Goal: Register for event/course

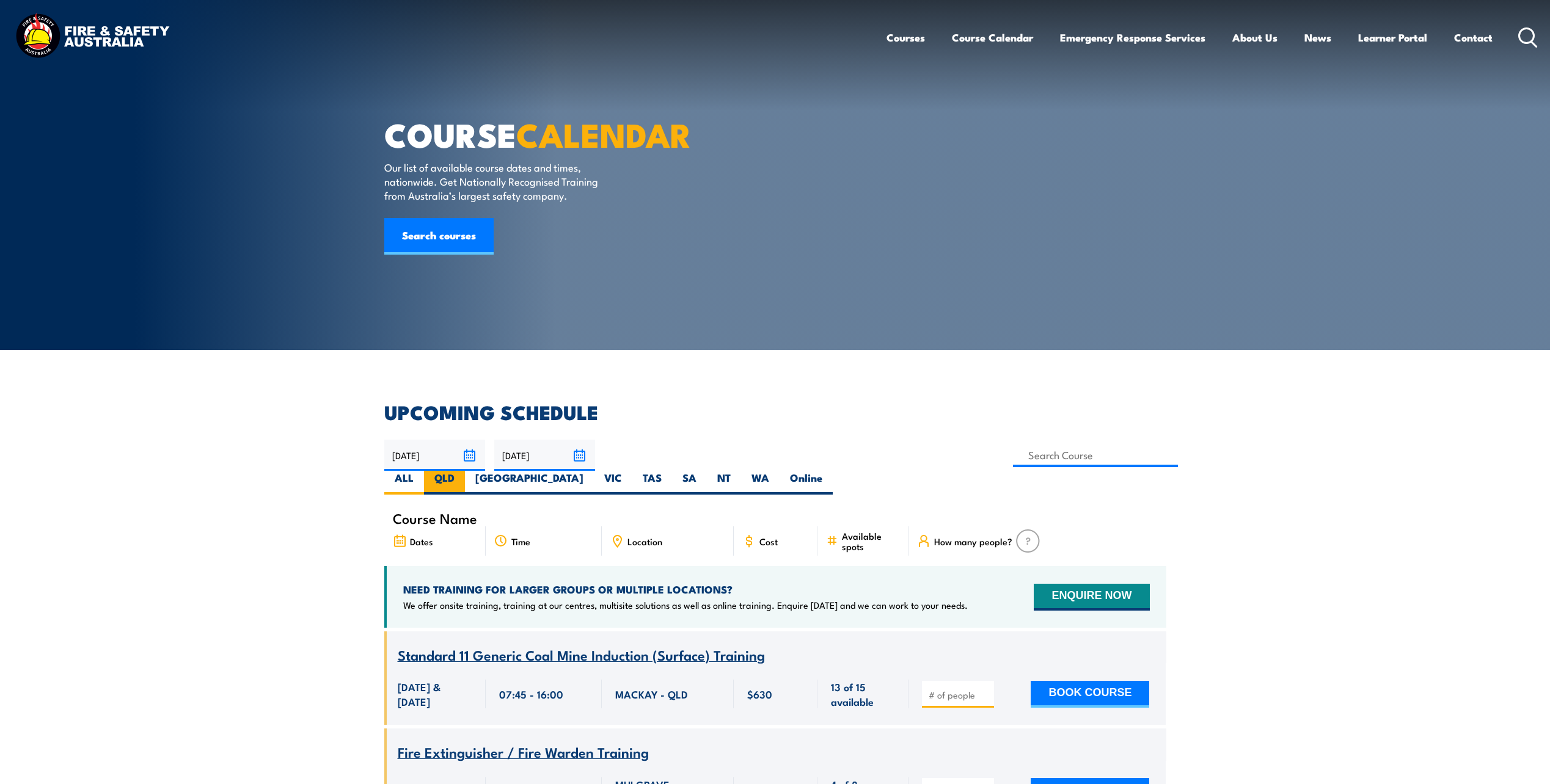
click at [465, 471] on label "QLD" at bounding box center [445, 483] width 41 height 24
click at [462, 471] on input "QLD" at bounding box center [458, 474] width 8 height 8
radio input "true"
click at [1013, 447] on input at bounding box center [1095, 455] width 166 height 24
type input "Confined Space Entry Refresher Training"
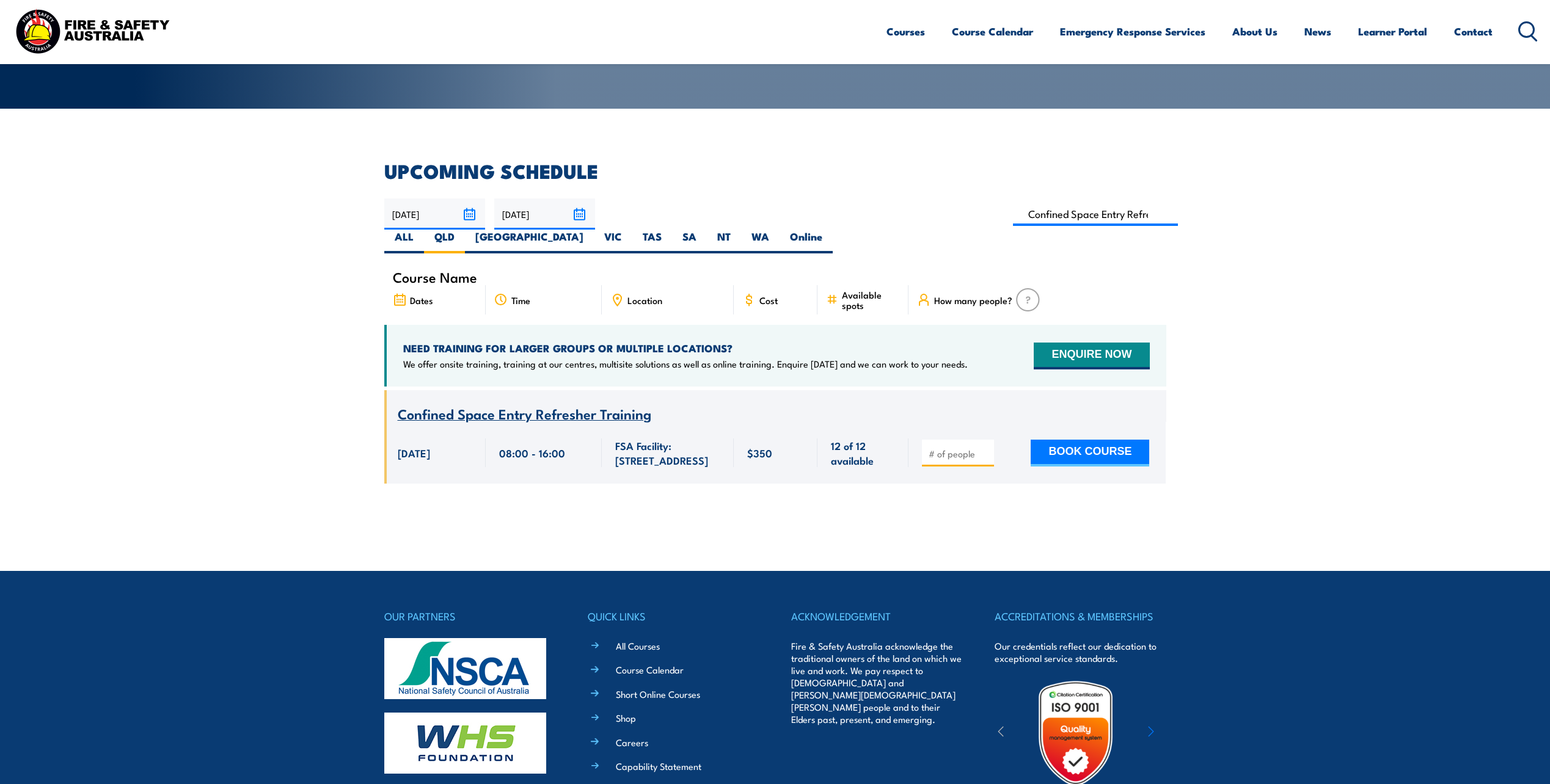
scroll to position [220, 0]
